Goal: Find specific page/section: Find specific page/section

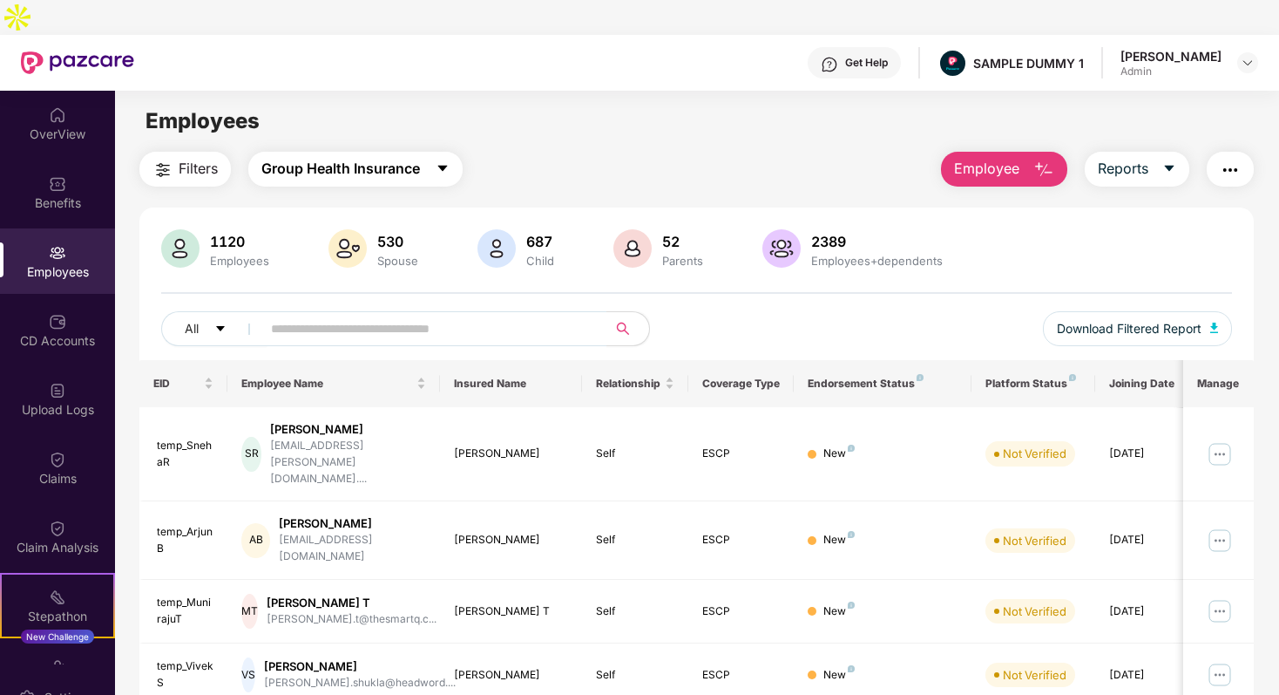
click at [374, 158] on span "Group Health Insurance" at bounding box center [340, 169] width 159 height 22
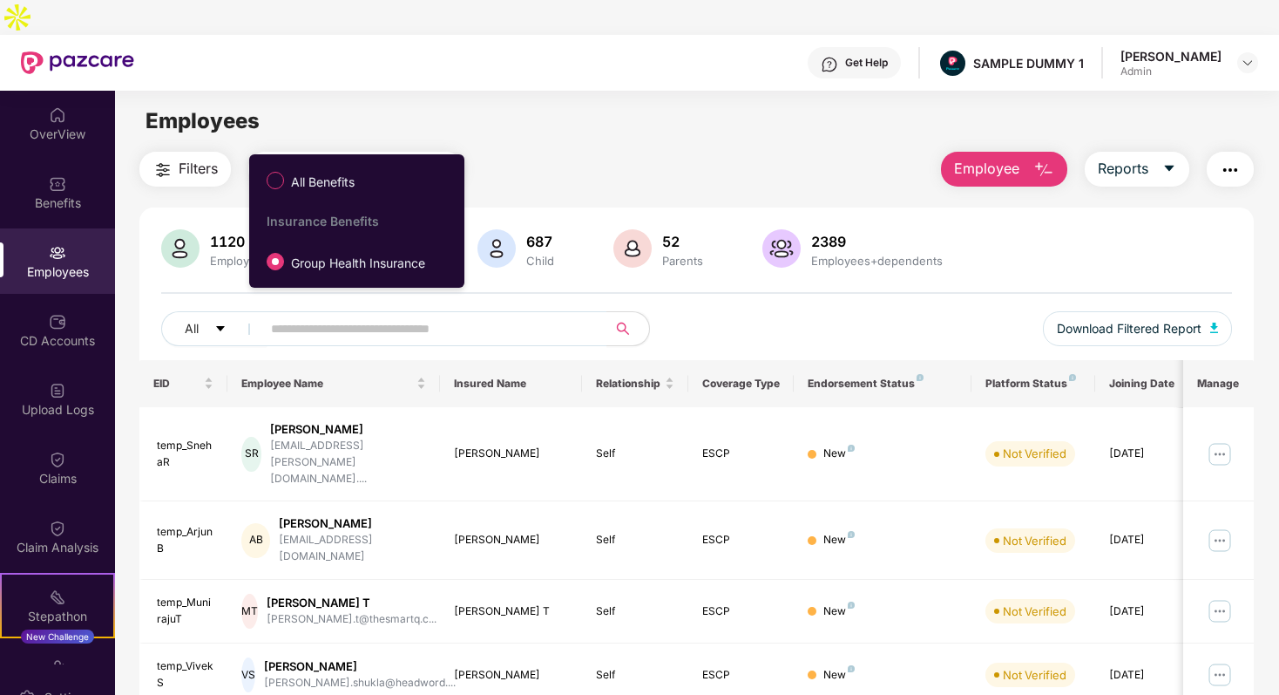
click at [533, 110] on main "Employees Filters Group Health Insurance Employee Reports 1120 Employees 530 Sp…" at bounding box center [696, 438] width 1163 height 695
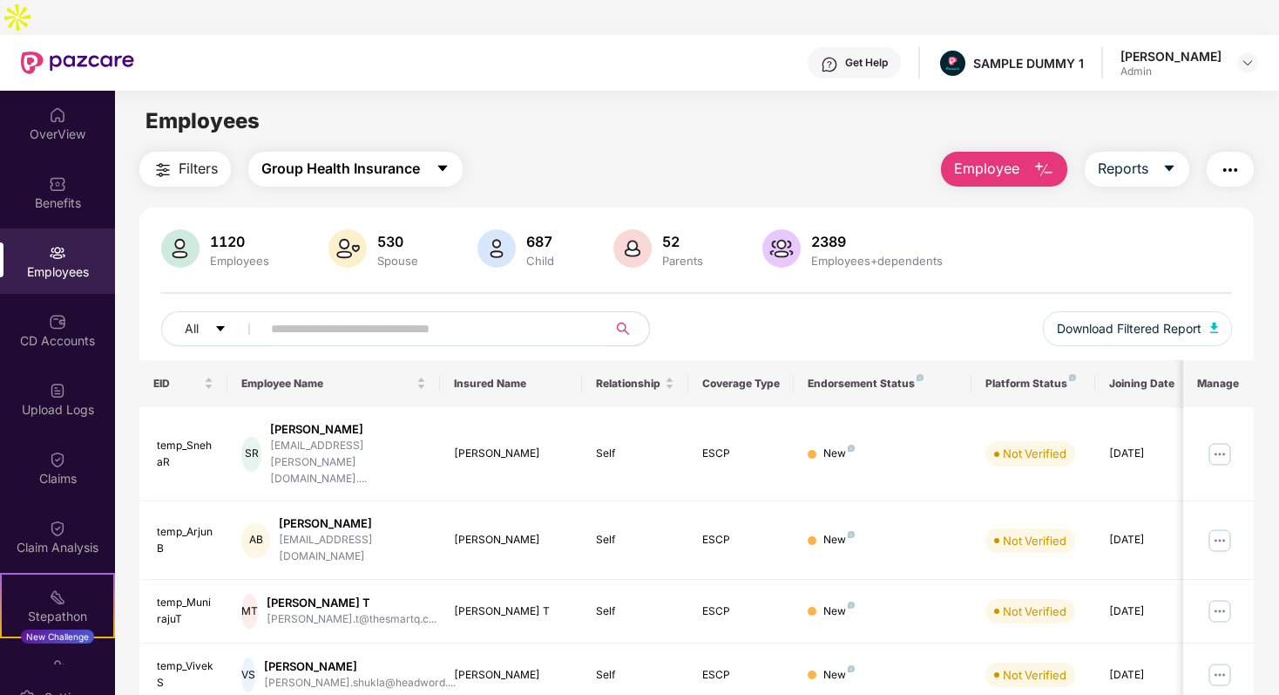
click at [379, 158] on span "Group Health Insurance" at bounding box center [340, 169] width 159 height 22
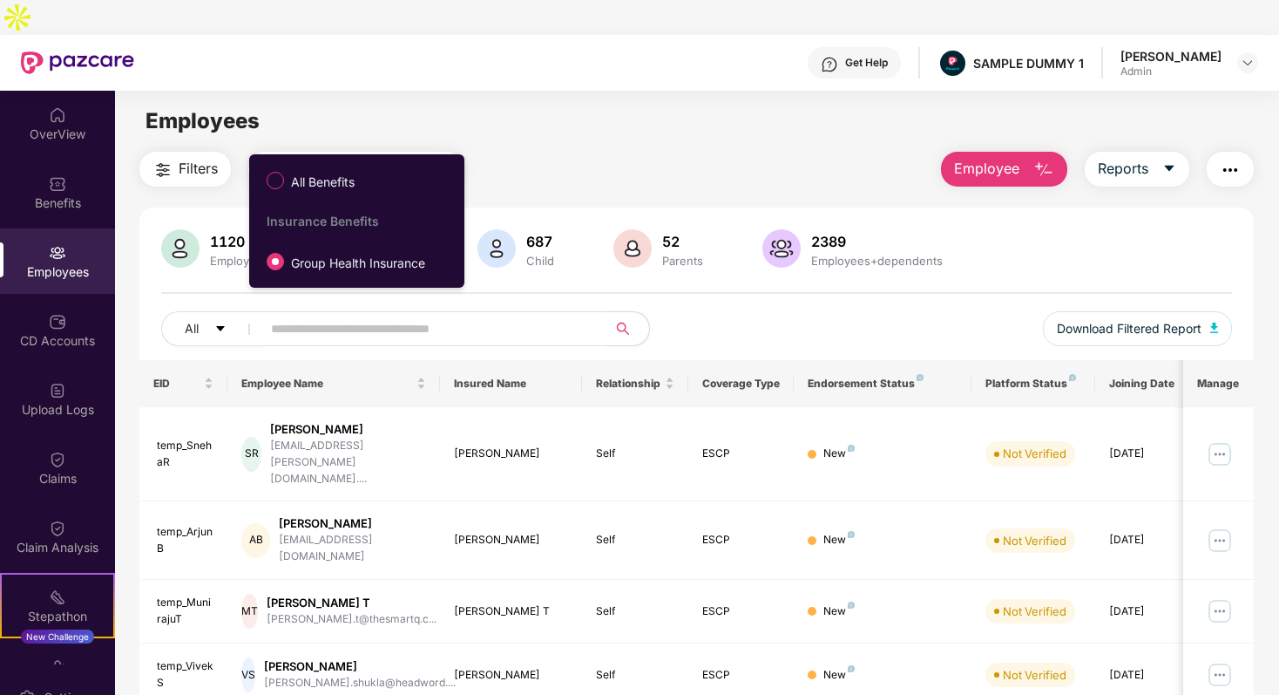
click at [597, 229] on div "1120 Employees 530 Spouse 687 Child 52 Parents 2389 Employees+dependents" at bounding box center [696, 250] width 1071 height 42
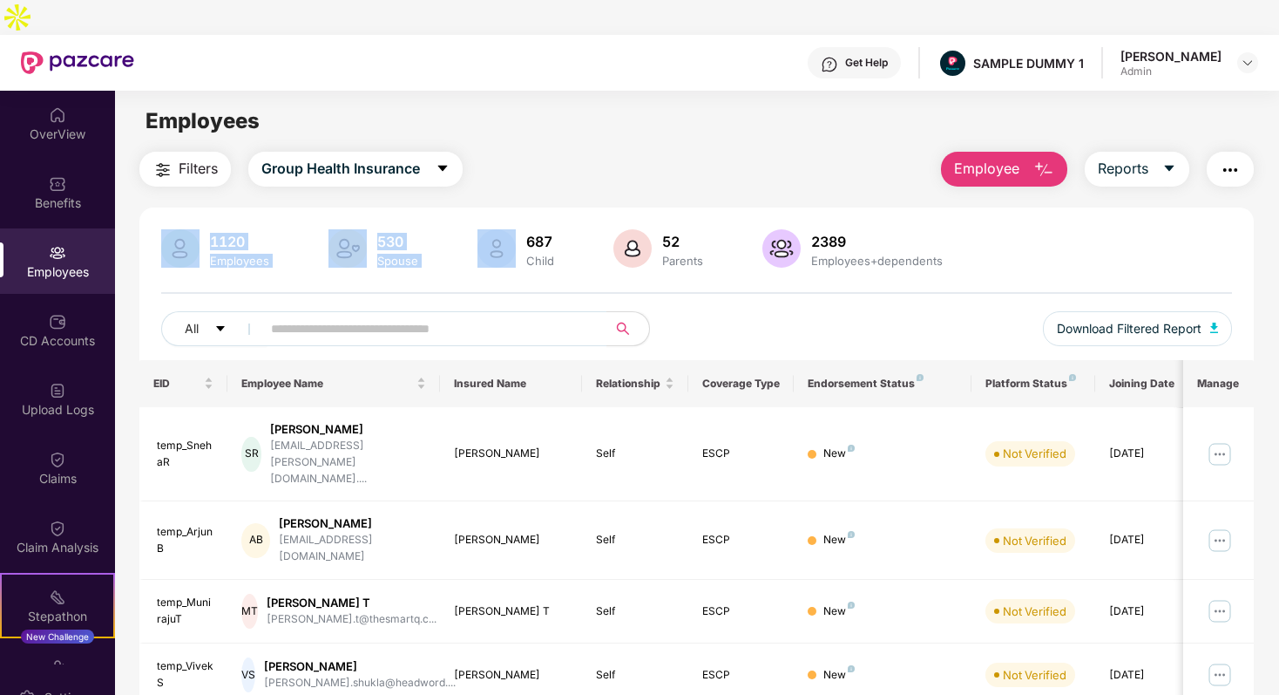
drag, startPoint x: 200, startPoint y: 207, endPoint x: 481, endPoint y: 235, distance: 282.9
click at [481, 235] on div "1120 Employees 530 Spouse 687 Child 52 Parents 2389 Employees+dependents" at bounding box center [696, 250] width 1071 height 42
click at [523, 254] on div "1120 Employees 530 Spouse 687 Child 52 Parents 2389 Employees+dependents All Do…" at bounding box center [696, 294] width 1115 height 131
click at [386, 158] on span "Group Health Insurance" at bounding box center [340, 169] width 159 height 22
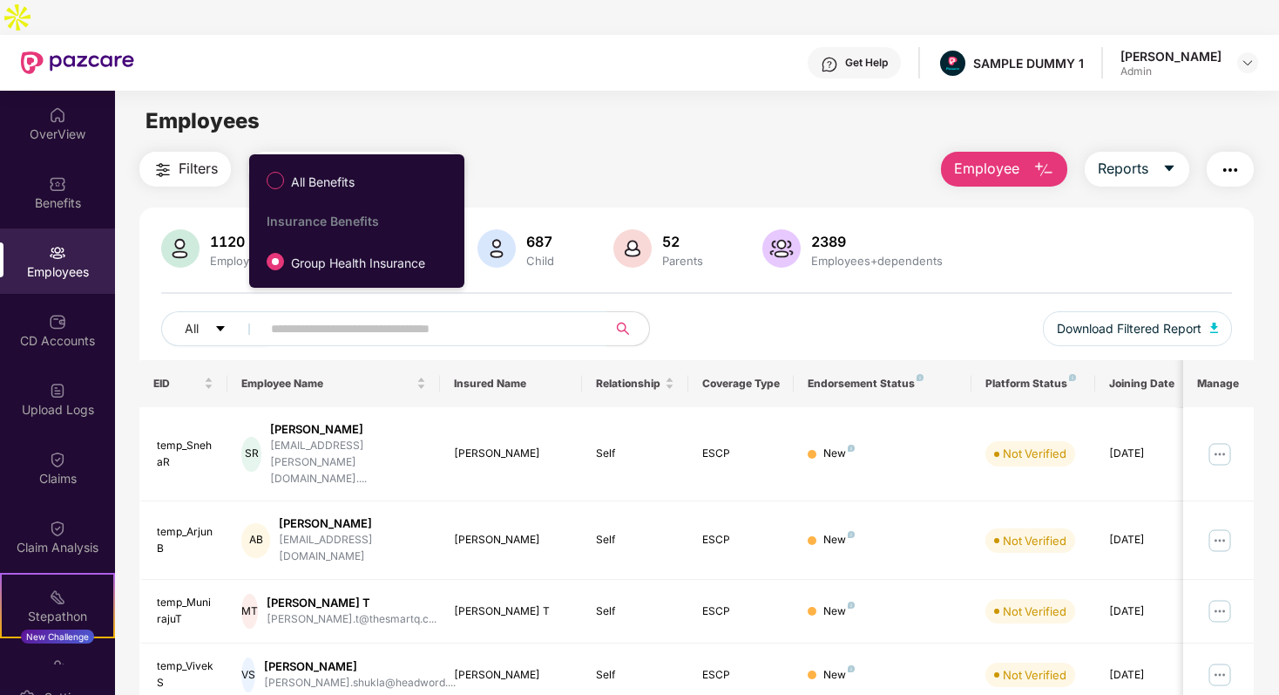
click at [553, 152] on div "Filters Group Health Insurance Employee Reports" at bounding box center [696, 169] width 1115 height 35
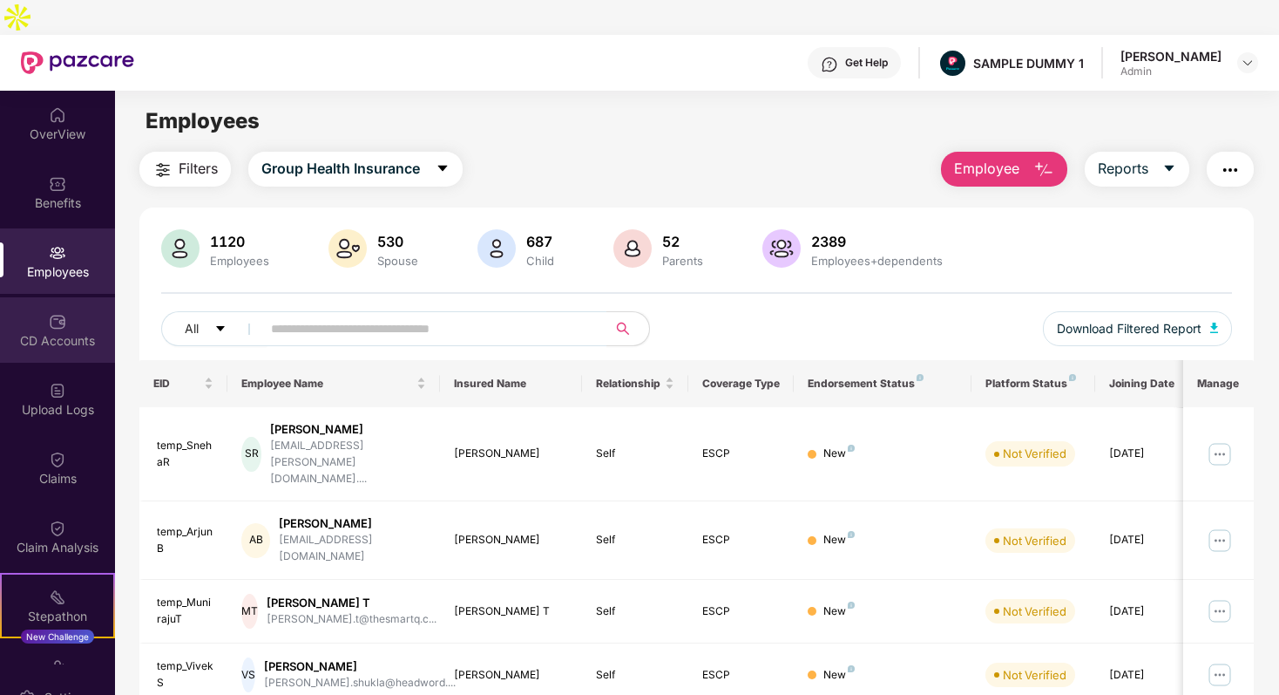
click at [49, 313] on img at bounding box center [57, 321] width 17 height 17
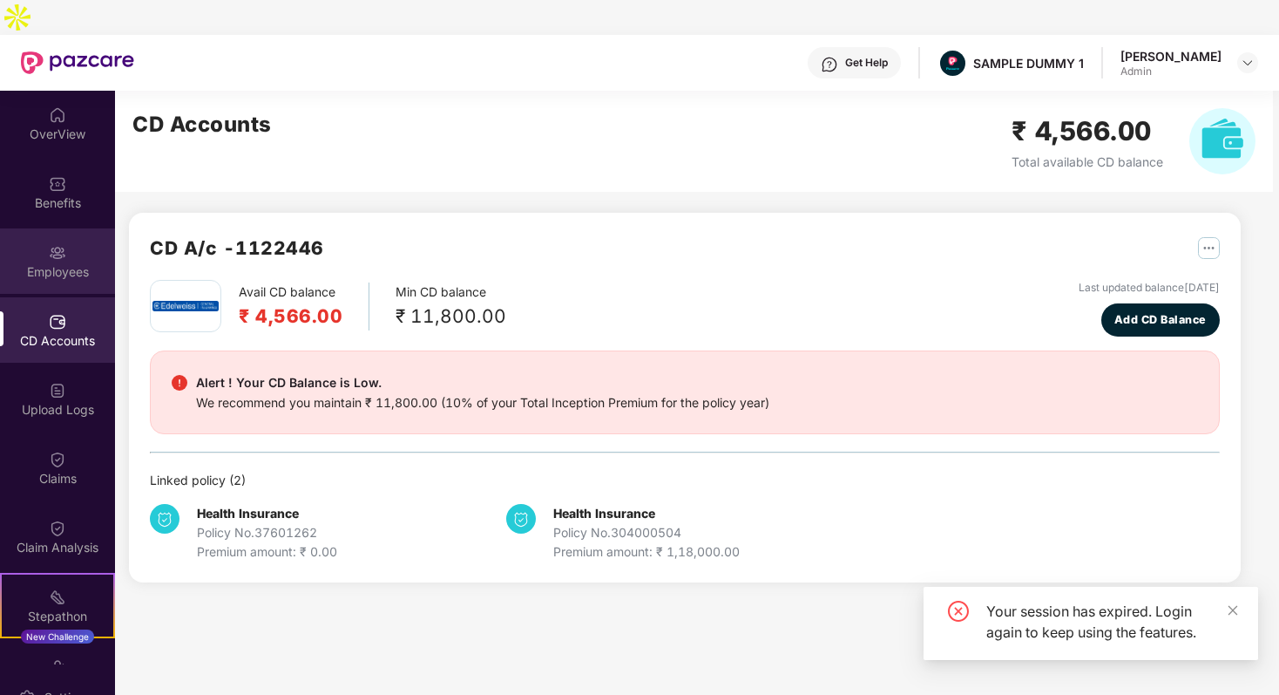
click at [65, 263] on div "Employees" at bounding box center [57, 271] width 115 height 17
